Goal: Find specific page/section: Find specific page/section

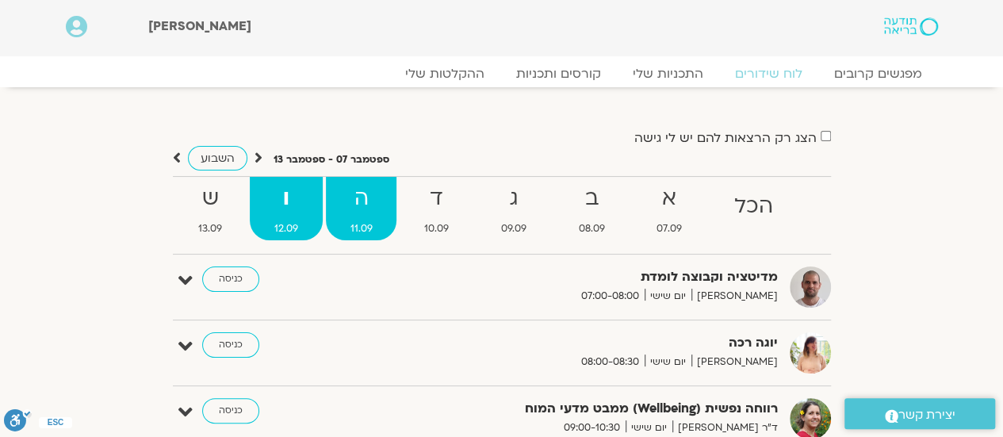
click at [356, 199] on strong "ה" at bounding box center [361, 199] width 71 height 36
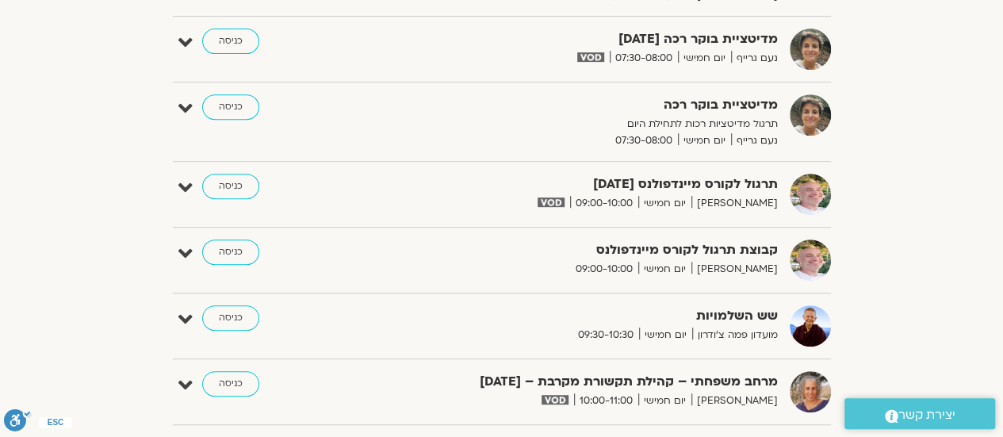
scroll to position [79, 0]
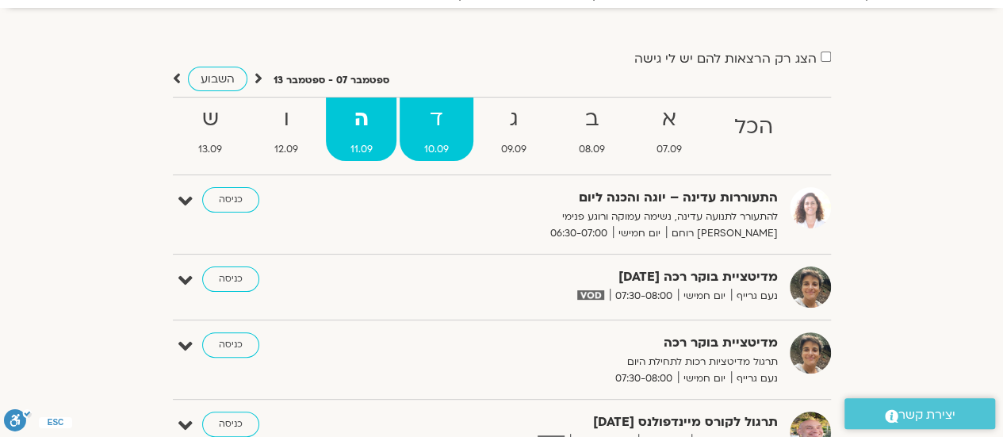
click at [439, 129] on strong "ד" at bounding box center [437, 120] width 74 height 36
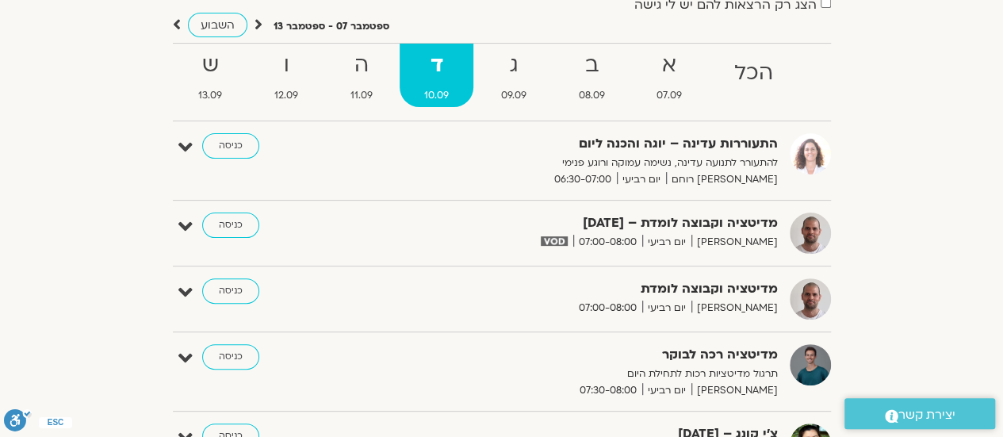
scroll to position [159, 0]
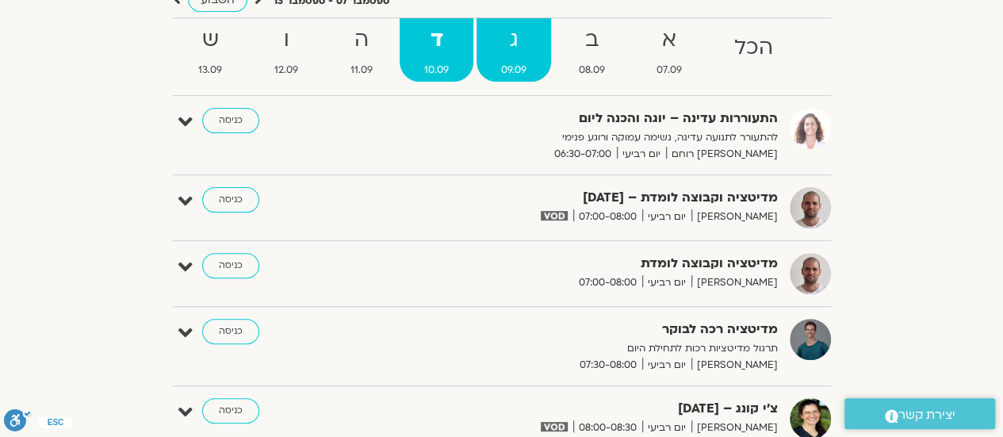
click at [516, 43] on strong "ג" at bounding box center [514, 40] width 75 height 36
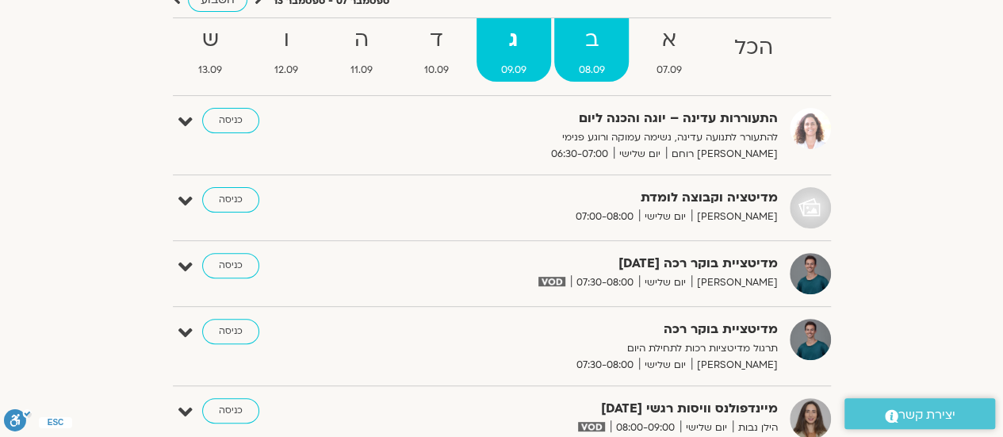
click at [590, 44] on strong "ב" at bounding box center [591, 40] width 75 height 36
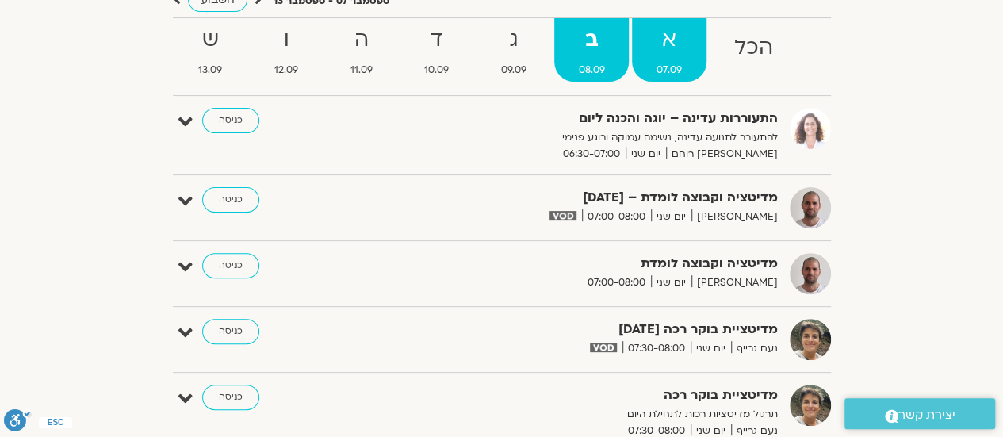
click at [670, 37] on strong "א" at bounding box center [669, 40] width 75 height 36
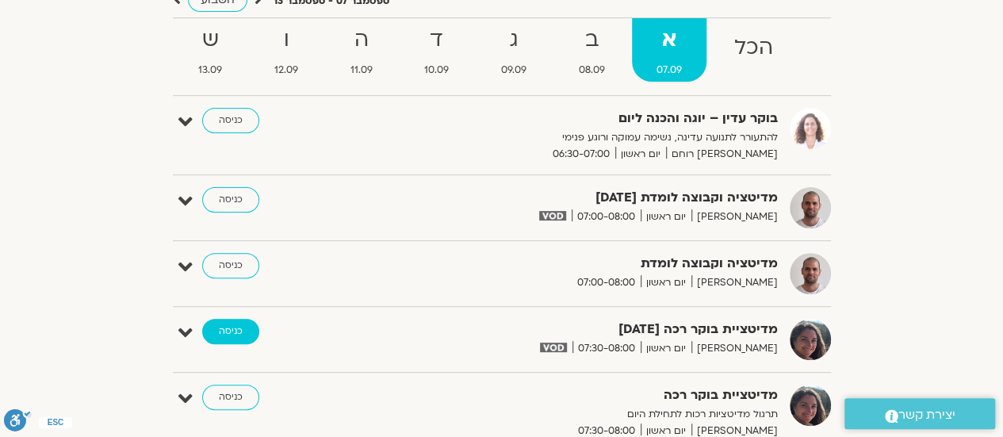
click at [231, 333] on link "כניסה" at bounding box center [230, 331] width 57 height 25
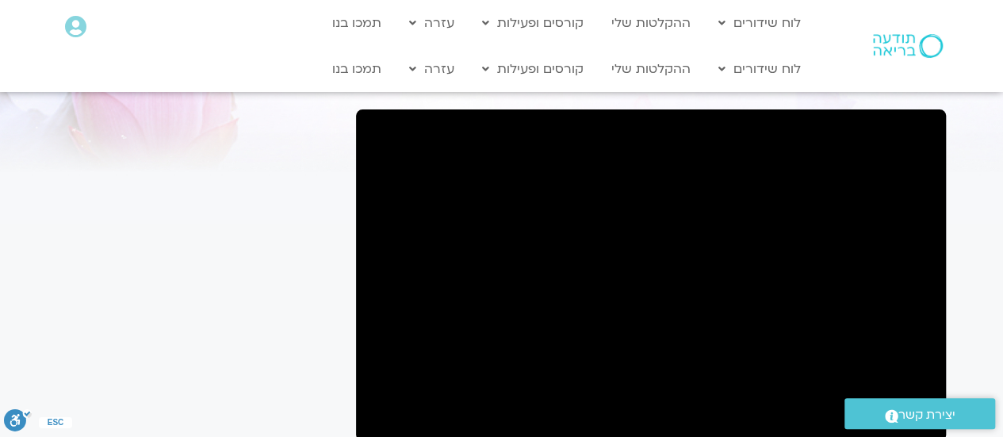
scroll to position [79, 0]
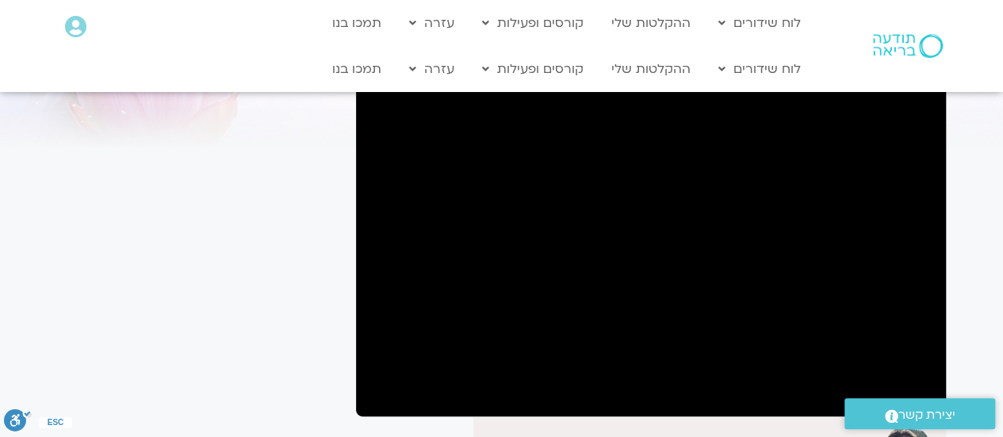
click at [132, 187] on div "It seems we can't find what you're looking for. It seems we can't find what you…" at bounding box center [199, 316] width 298 height 608
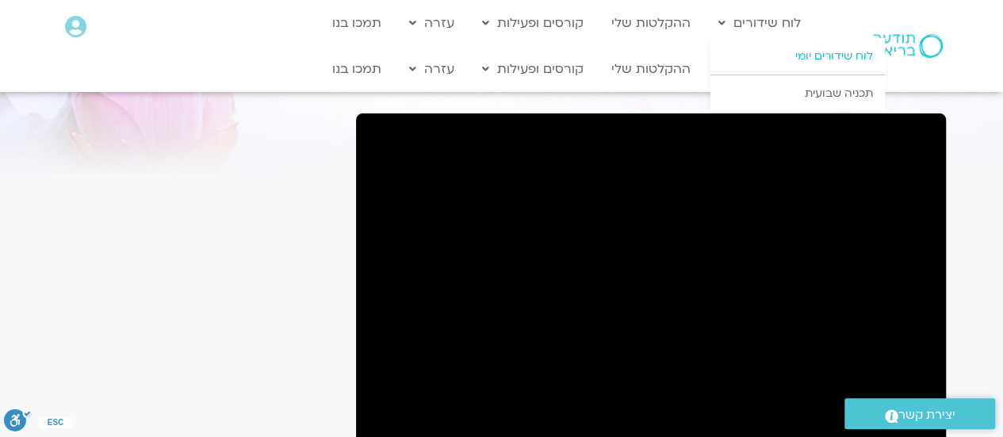
scroll to position [0, 0]
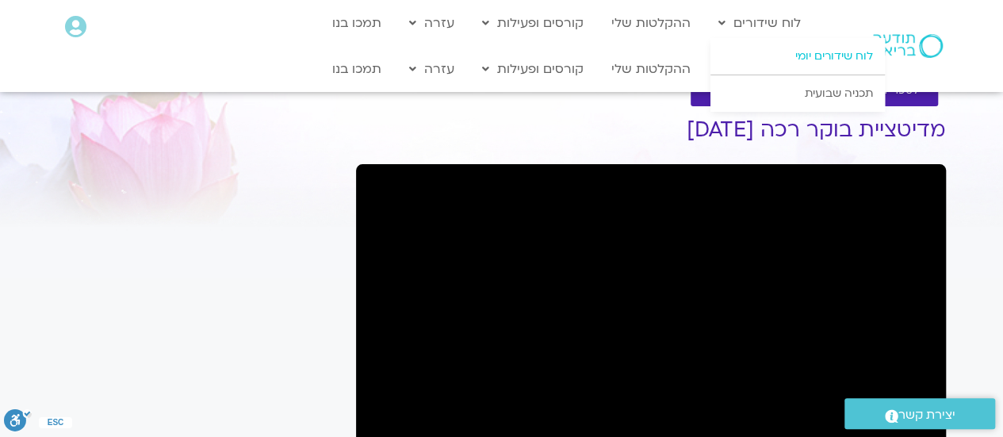
click at [803, 59] on link "לוח שידורים יומי" at bounding box center [798, 56] width 174 height 36
